Goal: Information Seeking & Learning: Learn about a topic

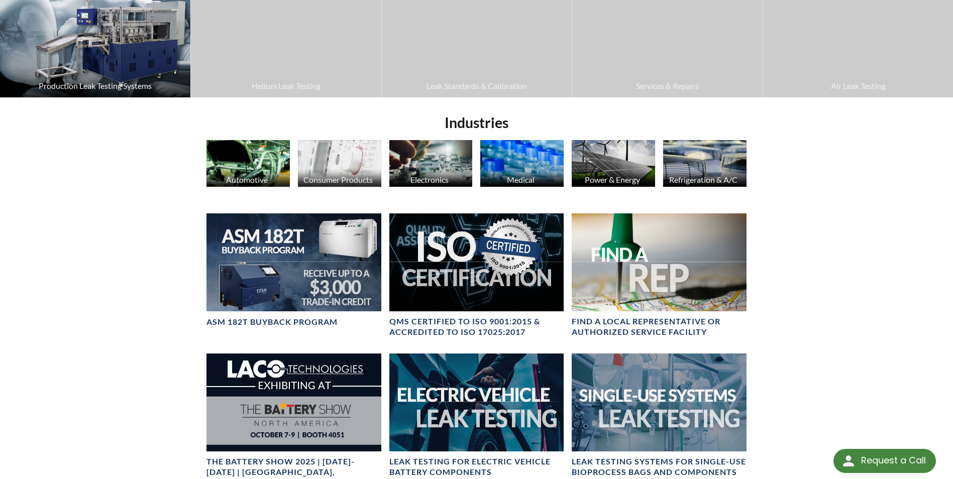
scroll to position [115, 0]
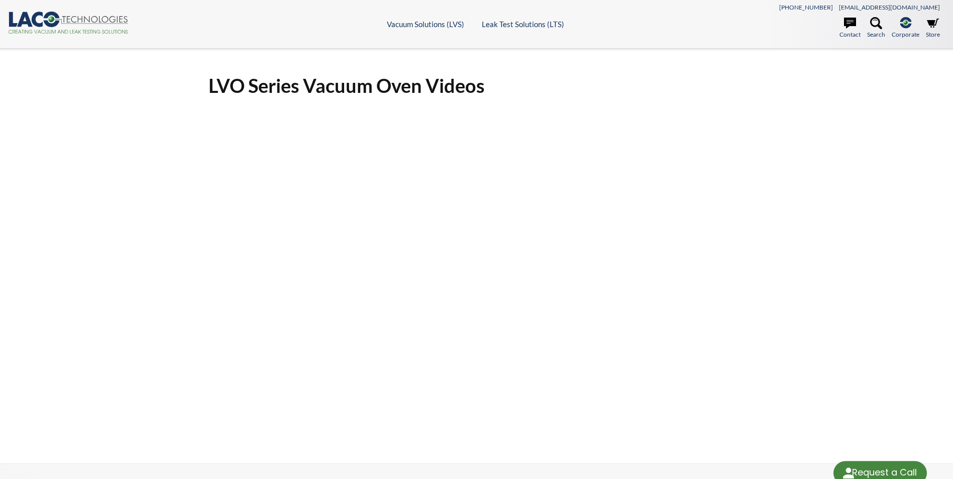
select select "Language Translate Widget"
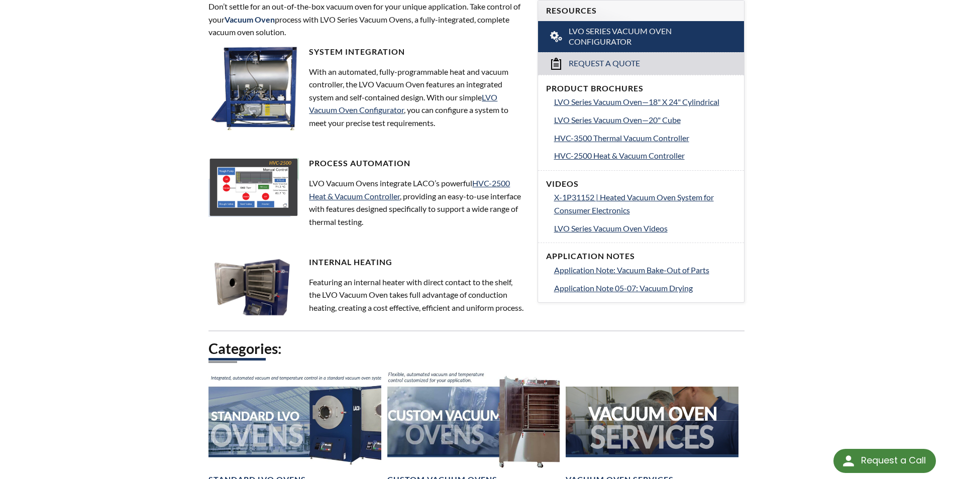
scroll to position [302, 0]
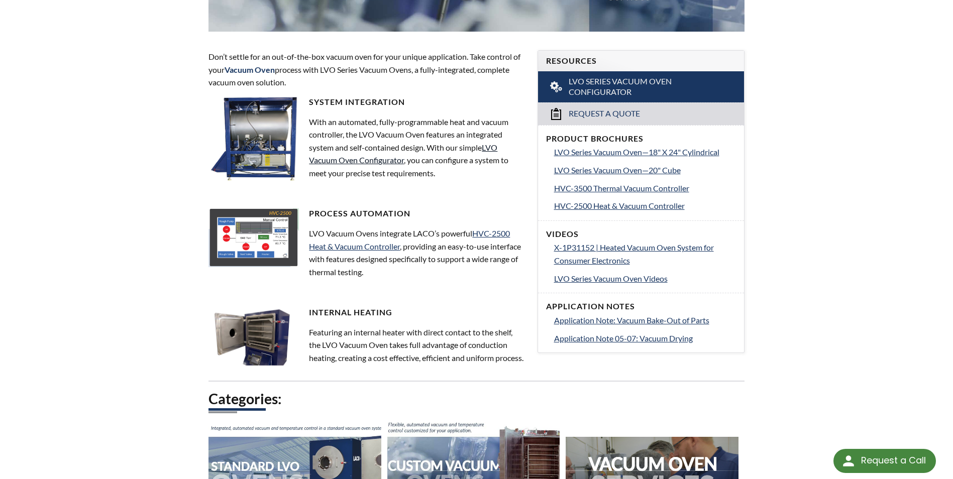
click at [350, 161] on link "LVO Vacuum Oven Configurator" at bounding box center [403, 154] width 188 height 23
